Goal: Transaction & Acquisition: Purchase product/service

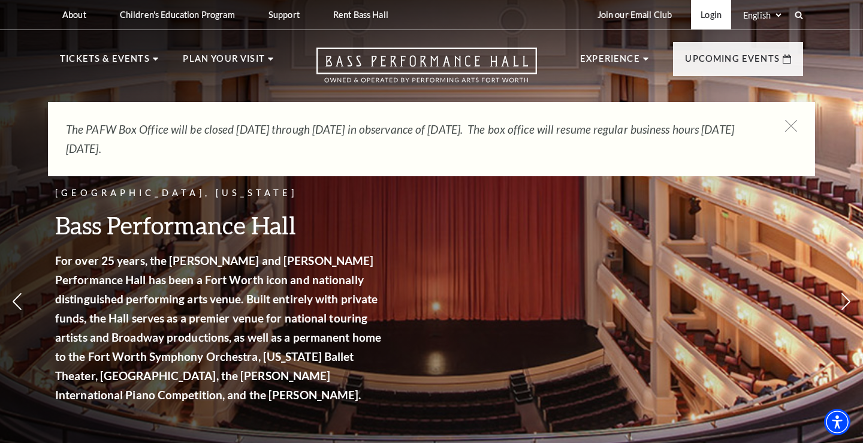
click at [703, 17] on link "Login" at bounding box center [711, 14] width 40 height 29
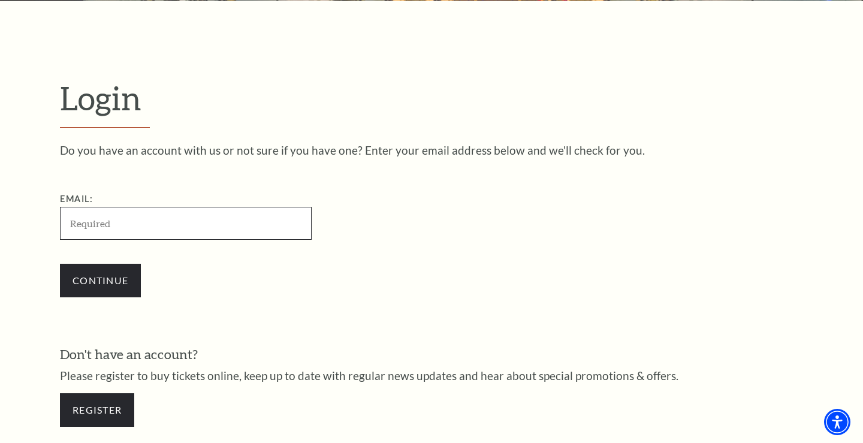
type input "[EMAIL_ADDRESS][DOMAIN_NAME]"
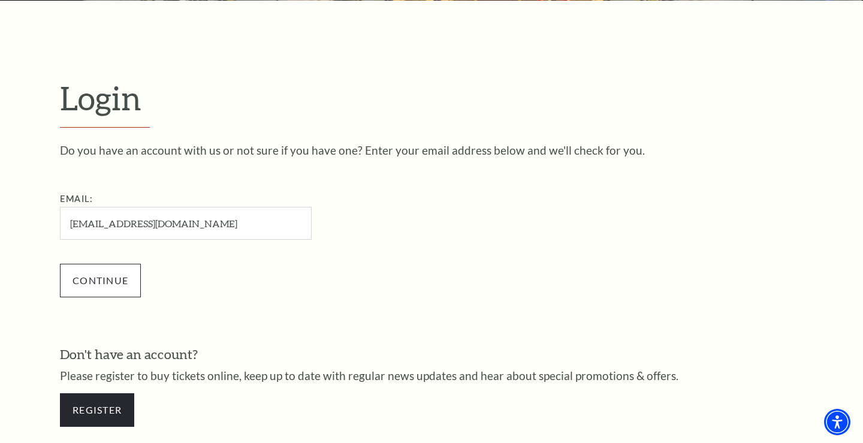
click at [100, 279] on input "Continue" at bounding box center [100, 281] width 81 height 34
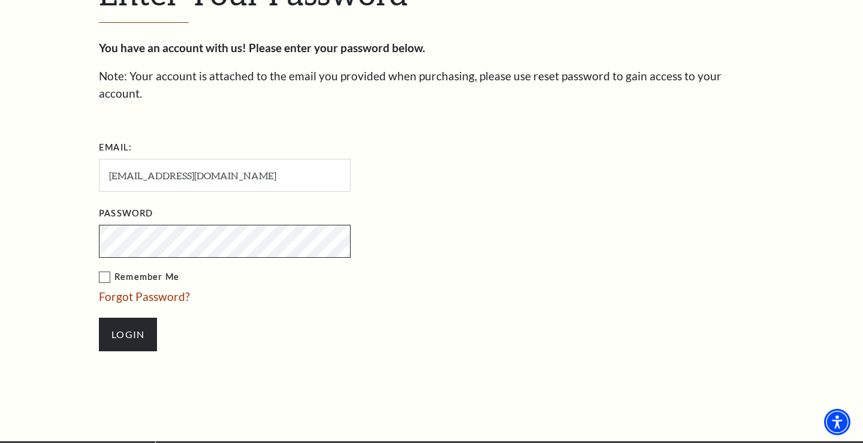
scroll to position [383, 0]
click at [128, 318] on input "Login" at bounding box center [128, 335] width 58 height 34
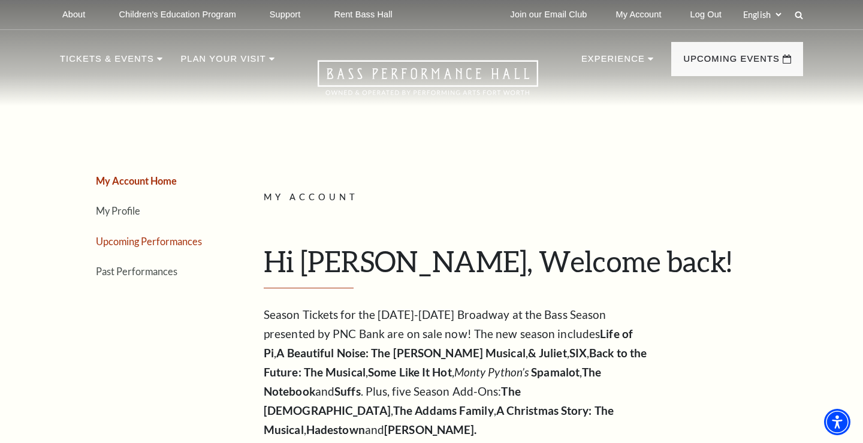
click at [140, 241] on link "Upcoming Performances" at bounding box center [149, 241] width 106 height 11
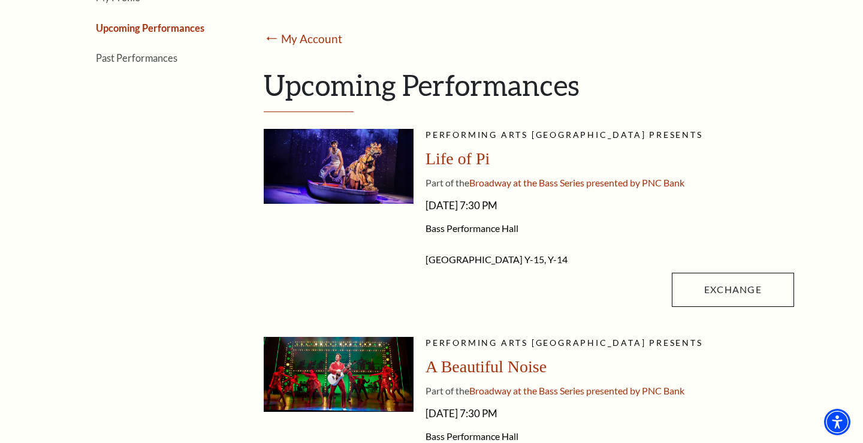
scroll to position [239, 0]
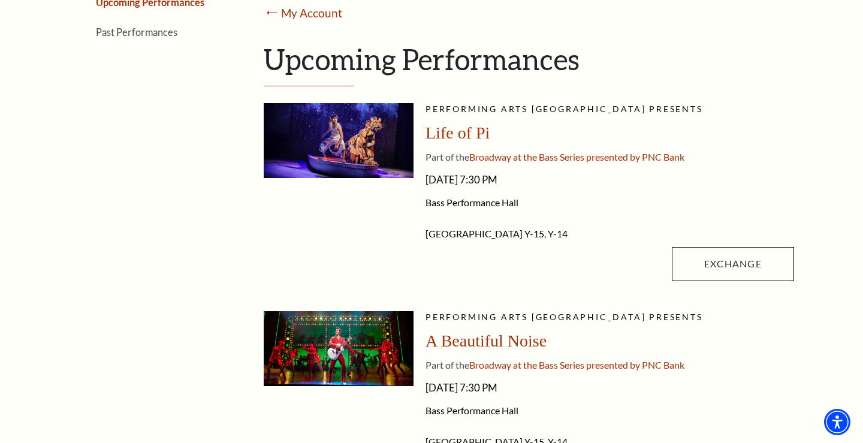
click at [462, 133] on span "Life of Pi" at bounding box center [458, 132] width 64 height 19
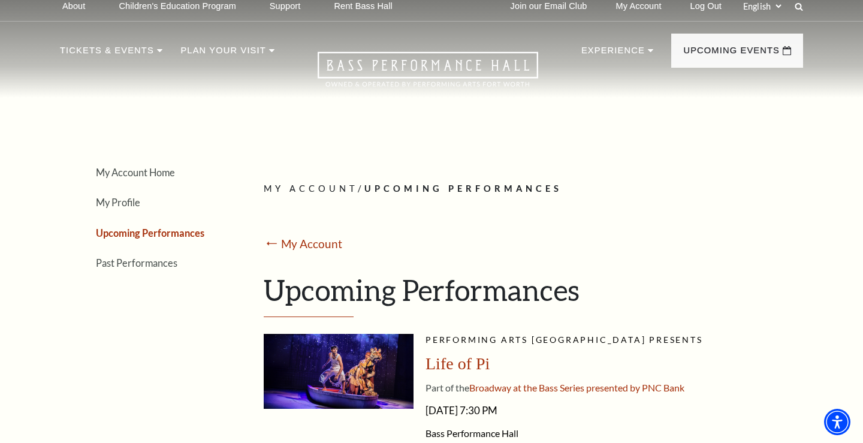
scroll to position [11, 0]
